Goal: Use online tool/utility

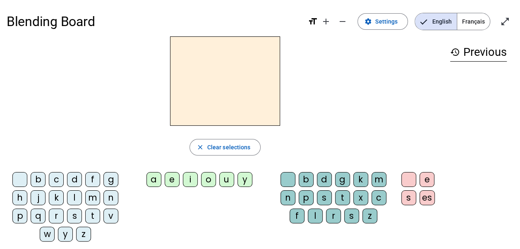
click at [92, 215] on div "t" at bounding box center [92, 215] width 15 height 15
click at [156, 182] on div "a" at bounding box center [153, 179] width 15 height 15
click at [378, 196] on div "c" at bounding box center [378, 197] width 15 height 15
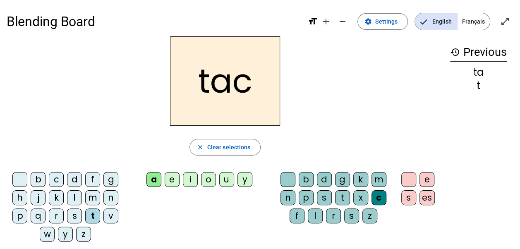
click at [288, 180] on div at bounding box center [287, 179] width 15 height 15
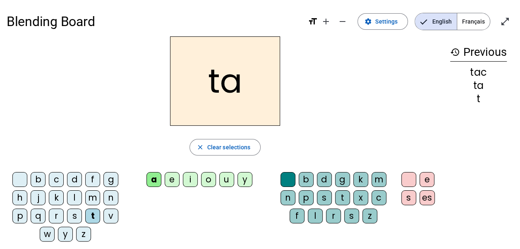
click at [171, 177] on div "e" at bounding box center [172, 179] width 15 height 15
click at [38, 197] on div "j" at bounding box center [38, 197] width 15 height 15
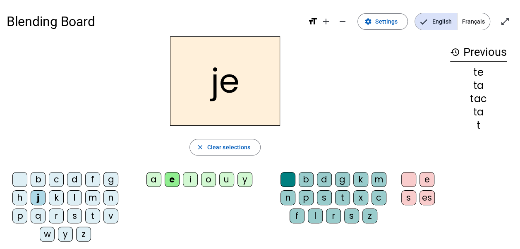
click at [74, 179] on div "d" at bounding box center [74, 179] width 15 height 15
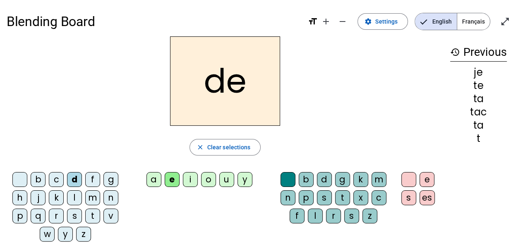
click at [91, 195] on div "m" at bounding box center [92, 197] width 15 height 15
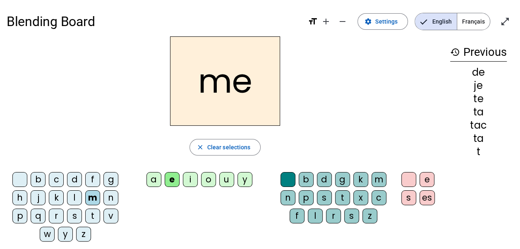
click at [154, 179] on div "a" at bounding box center [153, 179] width 15 height 15
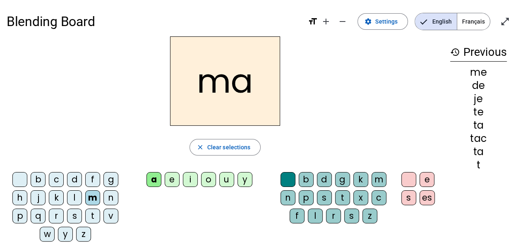
click at [74, 197] on div "l" at bounding box center [74, 197] width 15 height 15
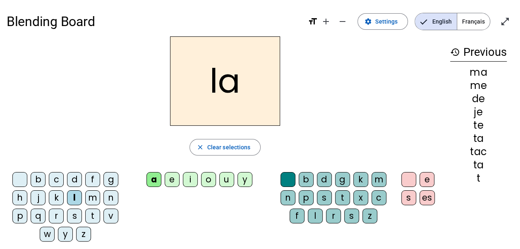
click at [378, 196] on div "c" at bounding box center [378, 197] width 15 height 15
